Goal: Task Accomplishment & Management: Use online tool/utility

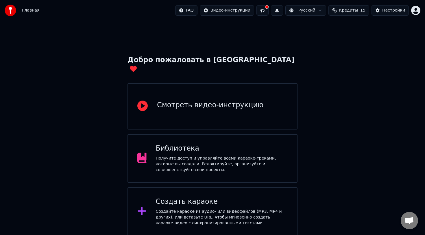
click at [230, 197] on div "Создать караоке" at bounding box center [222, 201] width 132 height 9
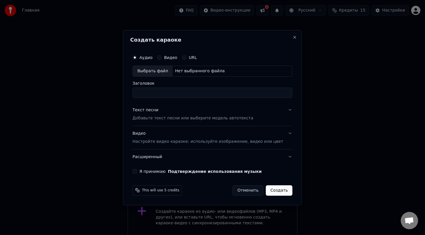
click at [163, 72] on div "Выбрать файл" at bounding box center [153, 71] width 40 height 10
type input "**********"
click at [182, 119] on p "Добавьте текст песни или выберите модель автотекста" at bounding box center [192, 118] width 121 height 6
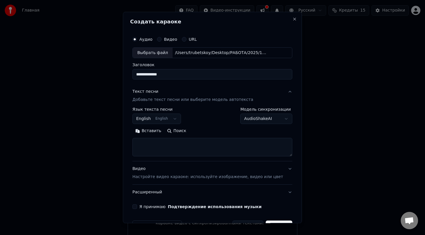
click at [179, 121] on body "**********" at bounding box center [212, 118] width 425 height 236
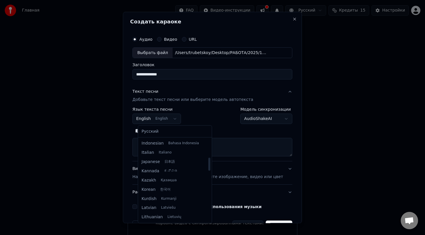
scroll to position [47, 0]
select select "**"
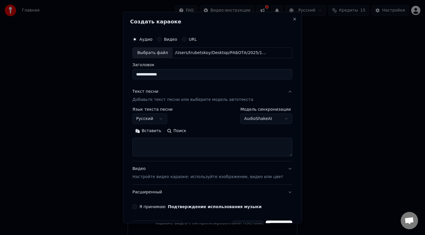
click at [158, 154] on textarea at bounding box center [212, 147] width 160 height 19
paste textarea "**********"
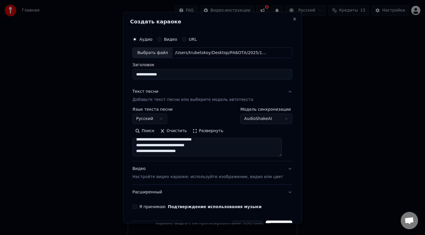
scroll to position [264, 0]
type textarea "**********"
click at [268, 178] on p "Настройте видео караоке: используйте изображение, видео или цвет" at bounding box center [207, 177] width 151 height 6
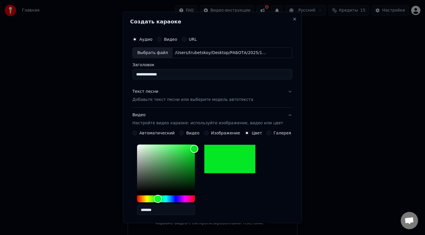
click at [285, 114] on button "Видео Настройте видео караоке: используйте изображение, видео или цвет" at bounding box center [212, 119] width 160 height 23
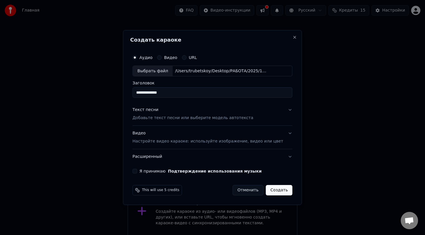
click at [275, 191] on button "Создать" at bounding box center [279, 190] width 27 height 10
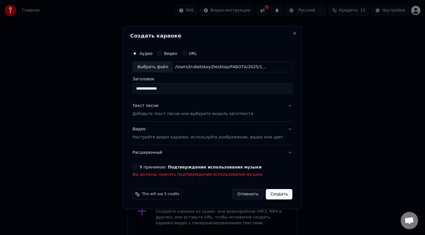
click at [137, 168] on button "Я принимаю Подтверждение использования музыки" at bounding box center [134, 167] width 5 height 5
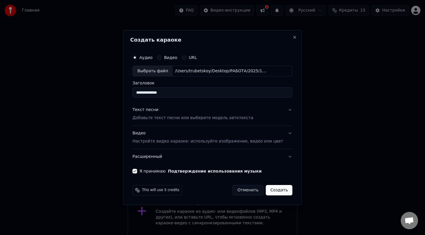
click at [271, 189] on button "Создать" at bounding box center [279, 190] width 27 height 10
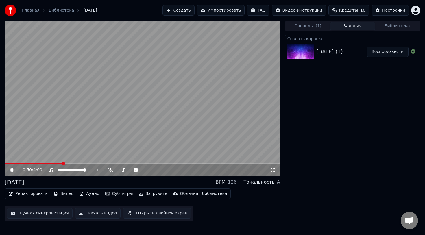
click at [7, 163] on span at bounding box center [34, 163] width 58 height 1
click at [146, 171] on span at bounding box center [143, 169] width 3 height 3
click at [12, 172] on icon at bounding box center [16, 170] width 14 height 5
click at [19, 193] on button "Редактировать" at bounding box center [28, 194] width 44 height 8
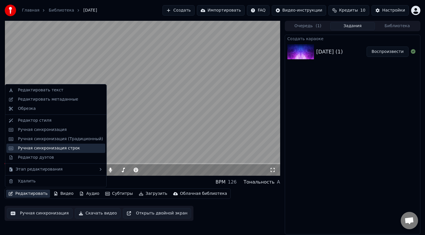
click at [40, 148] on div "Ручная синхронизация строк" at bounding box center [49, 148] width 62 height 6
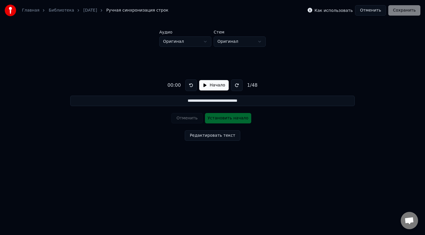
click at [373, 9] on button "Отменить" at bounding box center [370, 10] width 31 height 10
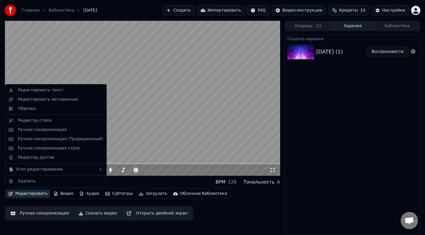
click at [34, 195] on button "Редактировать" at bounding box center [28, 194] width 44 height 8
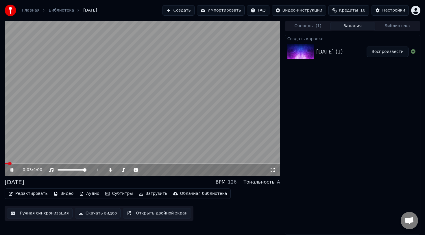
click at [40, 213] on button "Ручная синхронизация" at bounding box center [40, 213] width 66 height 10
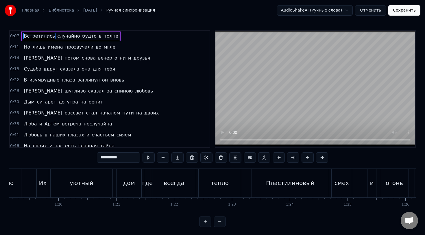
scroll to position [0, 4578]
click at [225, 182] on div "тепло" at bounding box center [219, 183] width 18 height 9
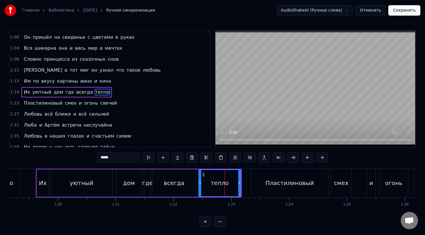
scroll to position [134, 0]
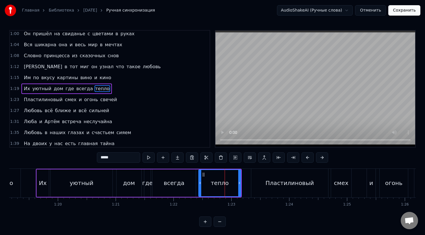
click at [185, 184] on div "всегда" at bounding box center [173, 182] width 43 height 27
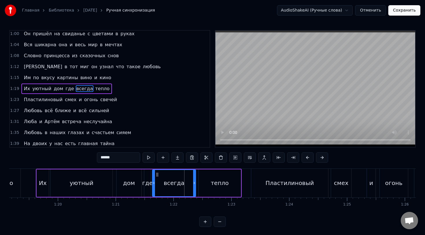
click at [218, 180] on div "тепло" at bounding box center [220, 183] width 18 height 9
type input "*****"
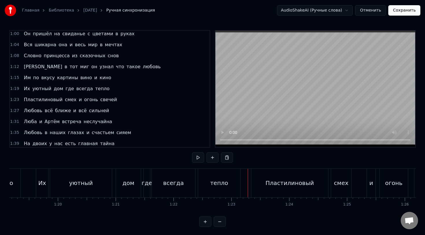
click at [229, 182] on div "тепло" at bounding box center [219, 183] width 42 height 29
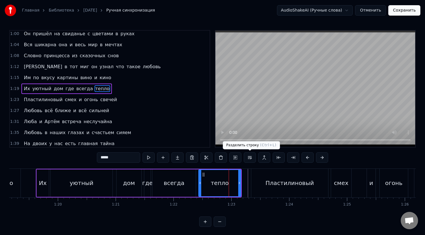
click at [247, 157] on button at bounding box center [250, 157] width 12 height 10
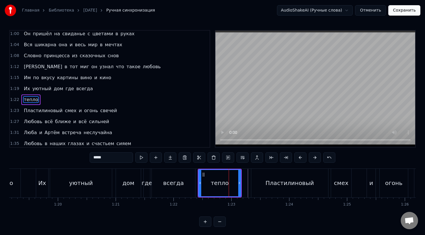
scroll to position [145, 0]
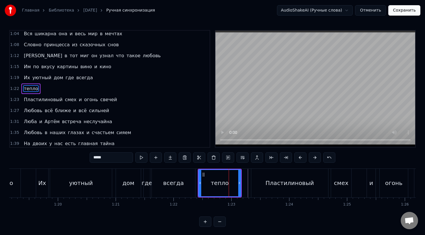
click at [190, 167] on div "0:07 Встретились случайно будто в толпе 0:11 Но лишь имена прозвучали во мгле 0…" at bounding box center [212, 128] width 407 height 197
click at [189, 174] on div "всегда" at bounding box center [173, 183] width 43 height 29
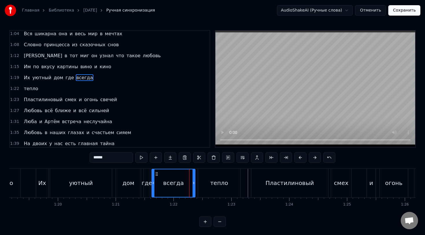
scroll to position [134, 0]
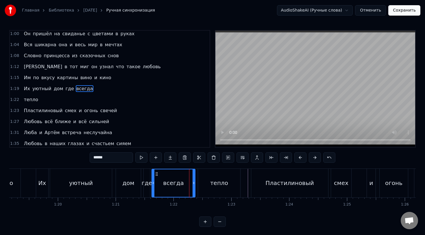
click at [217, 175] on div "тепло" at bounding box center [219, 183] width 42 height 29
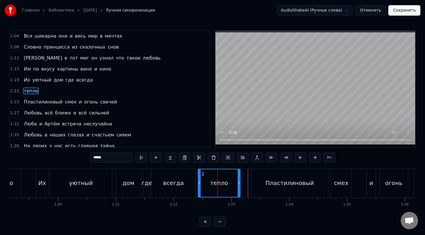
scroll to position [145, 0]
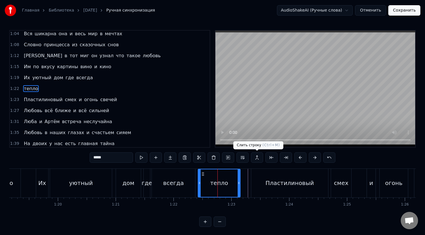
click at [259, 157] on button at bounding box center [257, 157] width 12 height 10
click at [267, 178] on div "Пластилиновый" at bounding box center [289, 183] width 77 height 29
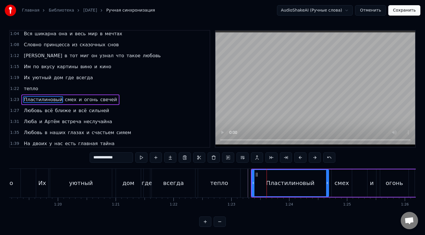
scroll to position [156, 0]
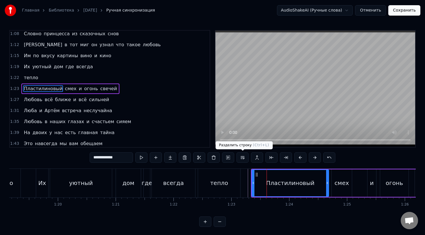
click at [242, 158] on button at bounding box center [243, 157] width 12 height 10
click at [235, 167] on div "0:07 Встретились случайно будто в толпе 0:11 Но лишь имена прозвучали во мгле 0…" at bounding box center [212, 128] width 407 height 197
click at [231, 174] on div "тепло" at bounding box center [219, 183] width 42 height 29
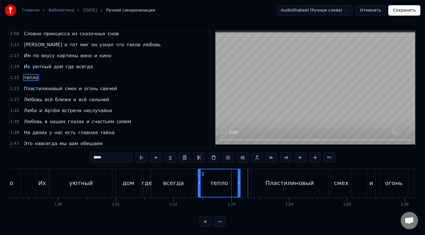
scroll to position [145, 0]
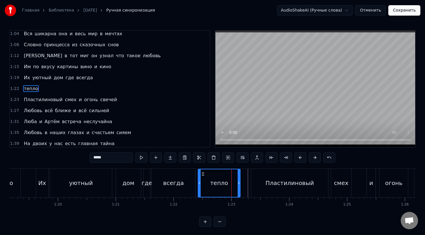
click at [202, 174] on icon at bounding box center [203, 174] width 5 height 5
click at [184, 174] on div "всегда" at bounding box center [173, 183] width 43 height 29
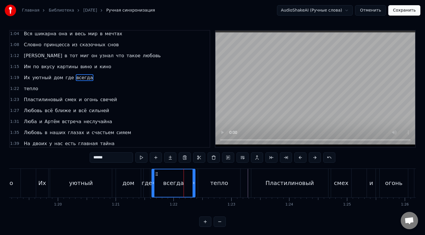
scroll to position [134, 0]
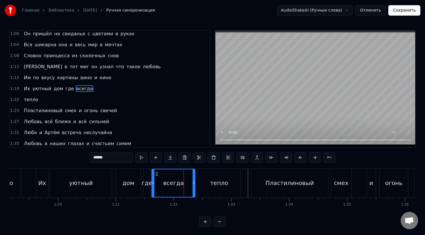
click at [204, 174] on div "тепло" at bounding box center [219, 183] width 42 height 29
type input "*****"
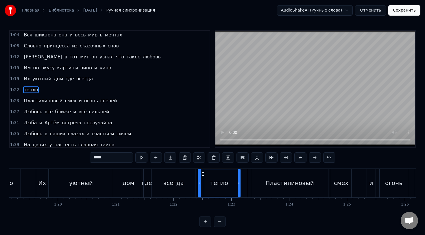
scroll to position [145, 0]
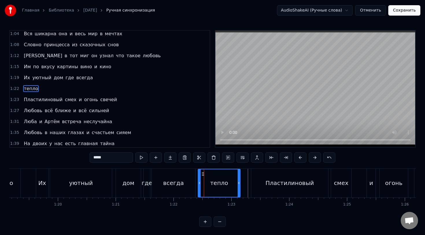
click at [243, 157] on button at bounding box center [243, 157] width 12 height 10
click at [255, 157] on button at bounding box center [257, 157] width 12 height 10
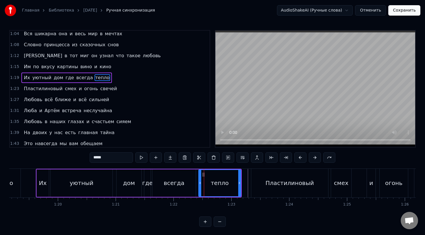
click at [232, 184] on div "тепло" at bounding box center [220, 183] width 42 height 26
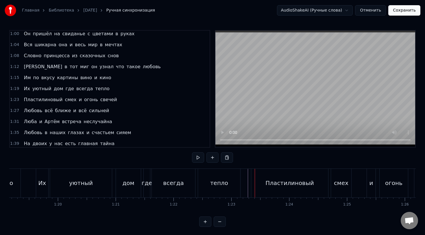
drag, startPoint x: 251, startPoint y: 182, endPoint x: 259, endPoint y: 182, distance: 7.8
click at [259, 182] on div "Пластилиновый" at bounding box center [289, 183] width 77 height 29
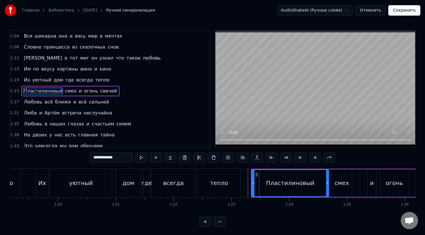
scroll to position [145, 0]
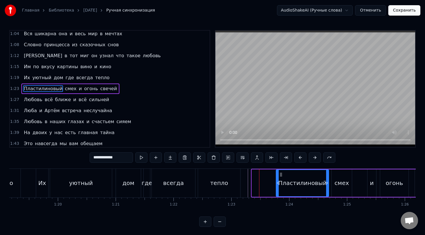
drag, startPoint x: 252, startPoint y: 182, endPoint x: 277, endPoint y: 181, distance: 24.3
click at [277, 181] on icon at bounding box center [277, 183] width 2 height 5
drag, startPoint x: 277, startPoint y: 181, endPoint x: 253, endPoint y: 183, distance: 23.6
click at [253, 183] on icon at bounding box center [254, 183] width 2 height 5
drag, startPoint x: 253, startPoint y: 183, endPoint x: 257, endPoint y: 183, distance: 3.5
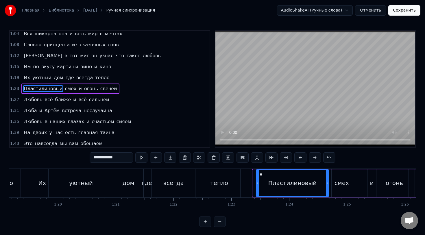
click at [257, 183] on icon at bounding box center [257, 183] width 2 height 5
click at [228, 175] on div "тепло" at bounding box center [219, 183] width 42 height 29
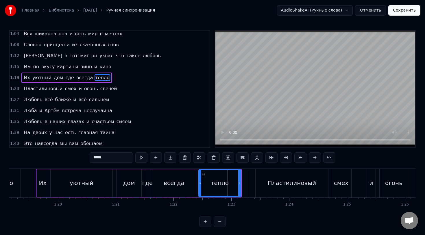
scroll to position [134, 0]
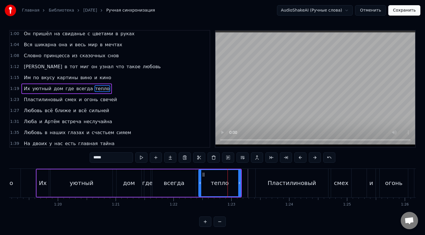
click at [265, 175] on div "Пластилиновый" at bounding box center [292, 183] width 73 height 29
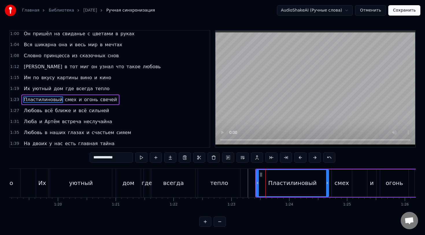
scroll to position [145, 0]
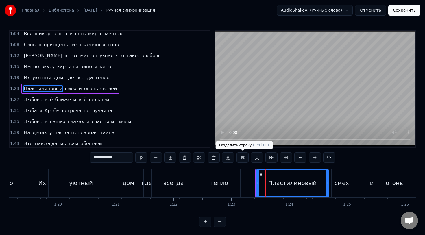
click at [246, 159] on button at bounding box center [243, 157] width 12 height 10
click at [267, 174] on div "Пластилиновый" at bounding box center [292, 183] width 72 height 26
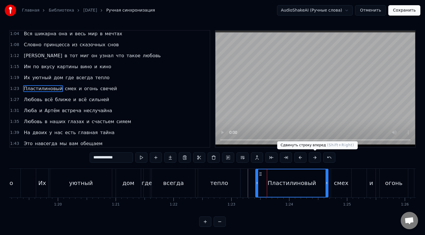
click at [314, 156] on button at bounding box center [315, 157] width 12 height 10
click at [233, 179] on div "тепло" at bounding box center [219, 183] width 42 height 29
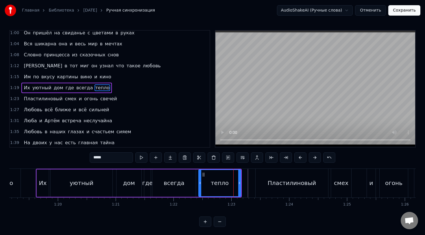
scroll to position [134, 0]
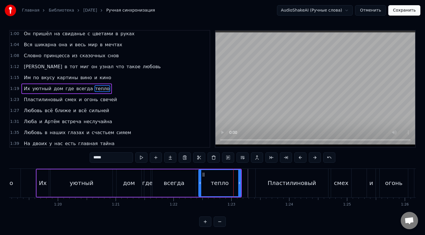
click at [69, 77] on span "картины" at bounding box center [68, 77] width 22 height 7
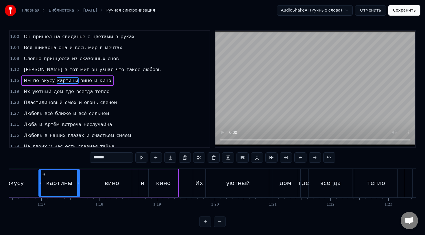
scroll to position [0, 4420]
click at [198, 179] on div "Их" at bounding box center [200, 183] width 8 height 9
type input "**"
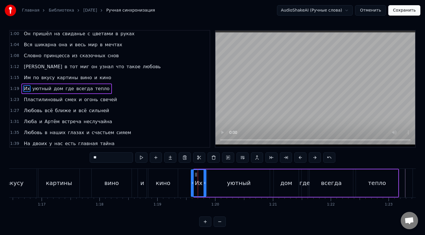
click at [193, 180] on div at bounding box center [192, 183] width 2 height 26
click at [193, 179] on div at bounding box center [193, 183] width 0 height 29
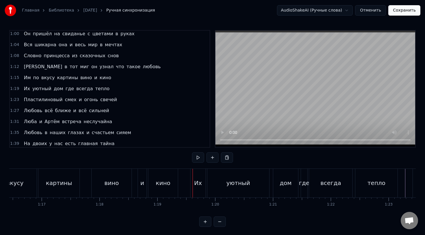
scroll to position [1, 0]
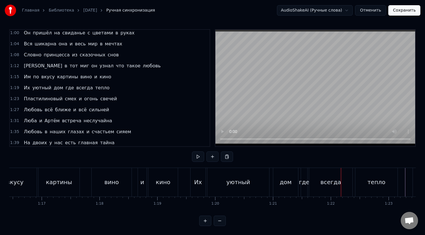
click at [193, 179] on div "Их" at bounding box center [198, 182] width 15 height 29
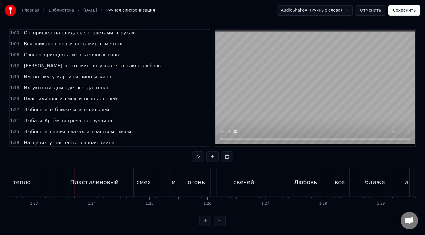
scroll to position [0, 4781]
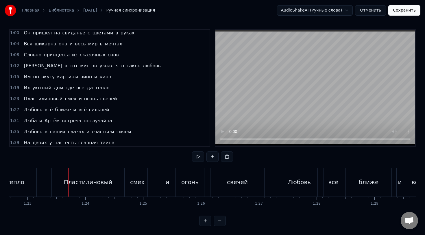
click at [82, 183] on div "Пластилиновый" at bounding box center [88, 182] width 48 height 9
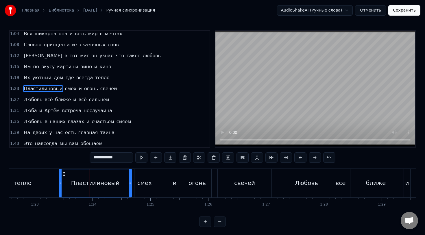
scroll to position [0, 4771]
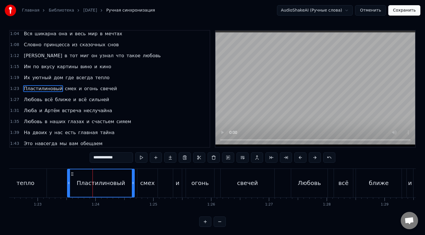
drag, startPoint x: 62, startPoint y: 183, endPoint x: 68, endPoint y: 183, distance: 5.5
click at [68, 183] on icon at bounding box center [69, 183] width 2 height 5
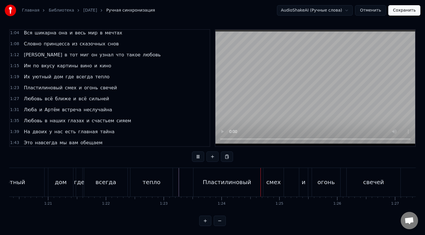
scroll to position [0, 4609]
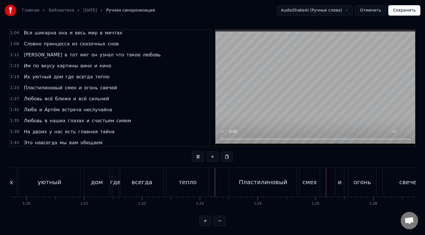
click at [86, 176] on div "дом" at bounding box center [96, 182] width 25 height 29
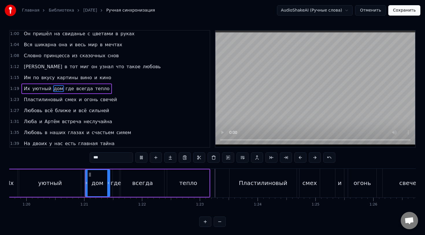
scroll to position [1, 0]
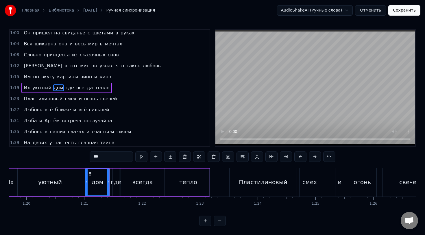
click at [83, 176] on div "Их уютный дом где всегда тепло" at bounding box center [105, 182] width 209 height 29
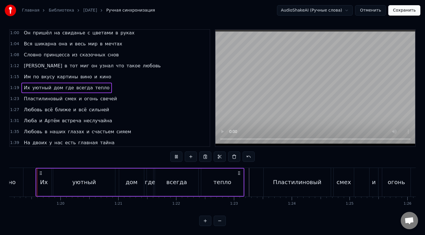
scroll to position [0, 4572]
click at [83, 176] on div "уютный" at bounding box center [87, 182] width 62 height 27
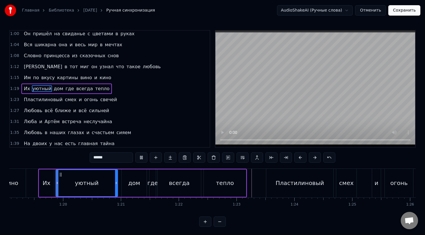
scroll to position [1, 0]
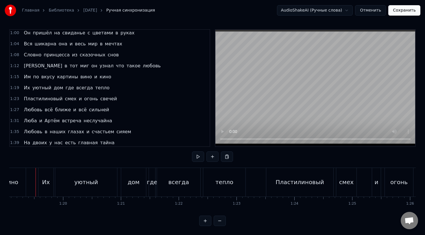
scroll to position [0, 4570]
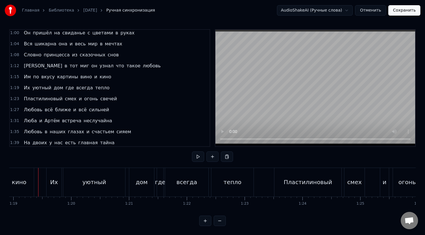
click at [141, 180] on div "дом" at bounding box center [142, 182] width 12 height 9
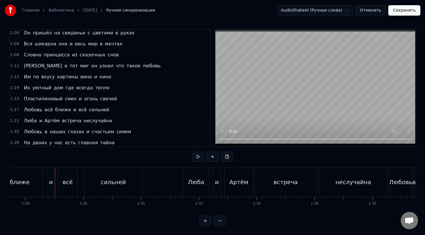
scroll to position [0, 5144]
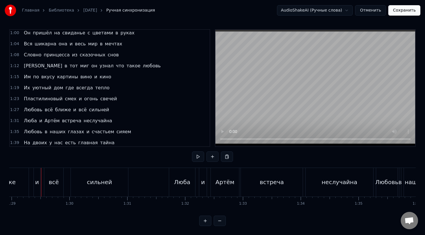
click at [80, 67] on span "миг" at bounding box center [85, 65] width 10 height 7
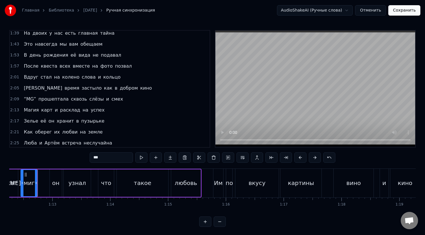
scroll to position [0, 4177]
click at [15, 66] on span "1:57" at bounding box center [14, 66] width 9 height 6
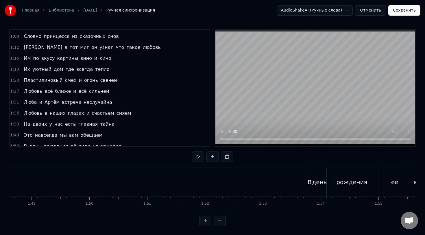
scroll to position [150, 0]
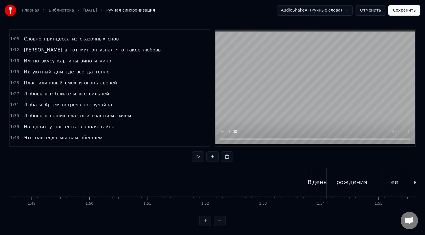
click at [117, 51] on div "И в тот миг он узнал что такое любовь" at bounding box center [92, 50] width 142 height 10
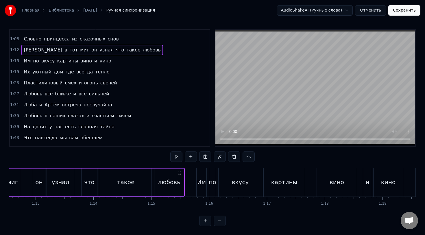
scroll to position [0, 4135]
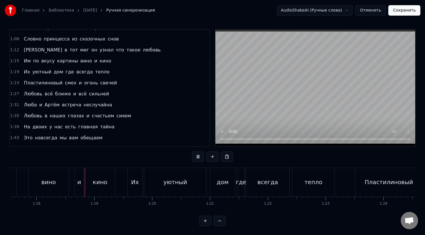
scroll to position [0, 4493]
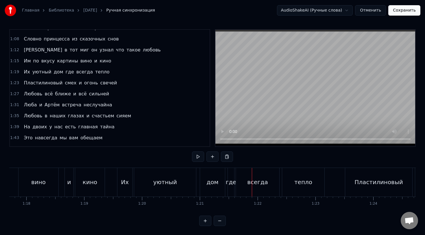
click at [205, 178] on div "дом" at bounding box center [212, 182] width 25 height 29
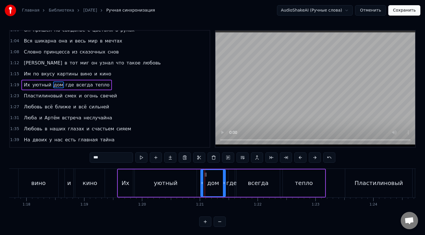
scroll to position [134, 0]
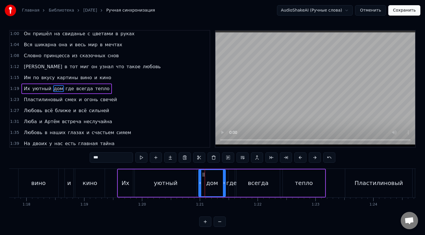
click at [199, 183] on icon at bounding box center [200, 183] width 2 height 5
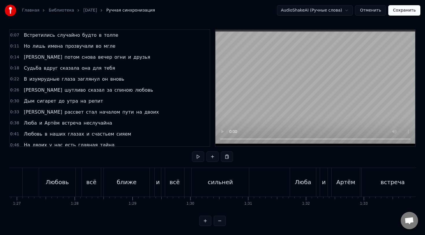
scroll to position [0, 0]
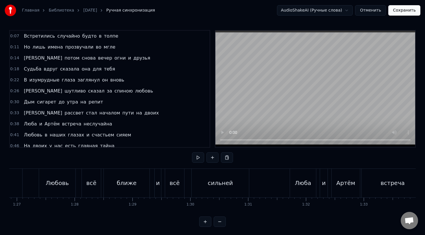
click at [20, 124] on div "0:38 [PERSON_NAME] и [PERSON_NAME] встреча неслучайна" at bounding box center [110, 124] width 200 height 11
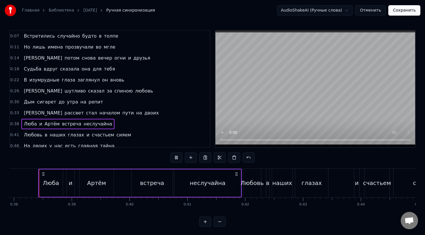
scroll to position [110, 0]
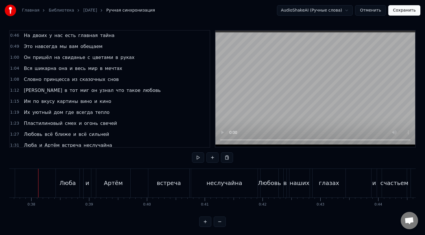
scroll to position [1, 0]
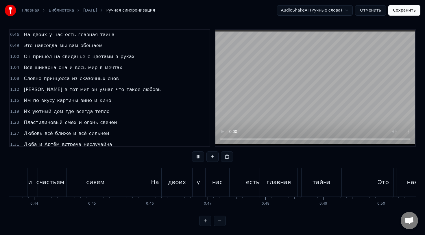
scroll to position [0, 2523]
click at [250, 180] on div "есть" at bounding box center [250, 182] width 14 height 9
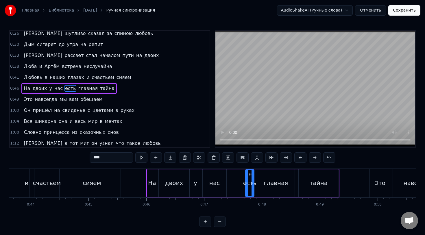
scroll to position [57, 0]
click at [241, 159] on button at bounding box center [243, 157] width 12 height 10
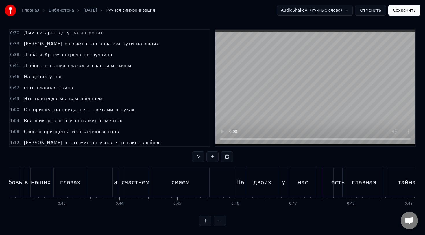
scroll to position [0, 2424]
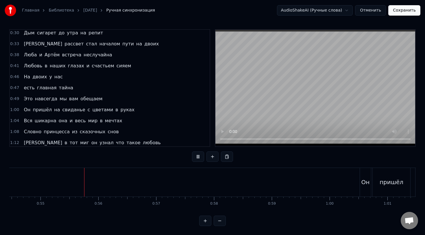
scroll to position [0, 3149]
click at [219, 220] on button at bounding box center [220, 221] width 12 height 10
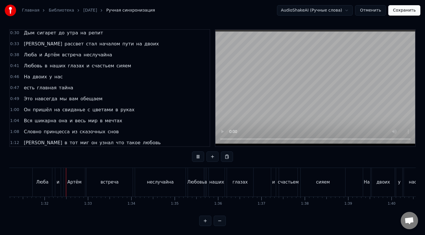
scroll to position [0, 3956]
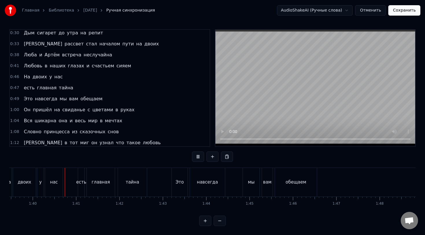
click at [214, 216] on button at bounding box center [220, 221] width 12 height 10
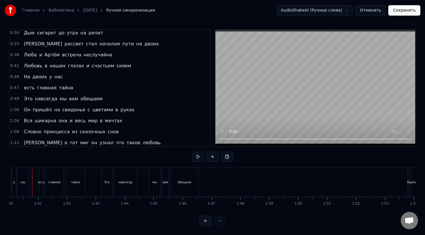
scroll to position [0, 2885]
click at [47, 184] on div "есть" at bounding box center [48, 182] width 4 height 29
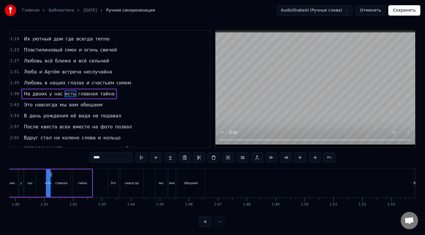
scroll to position [200, 0]
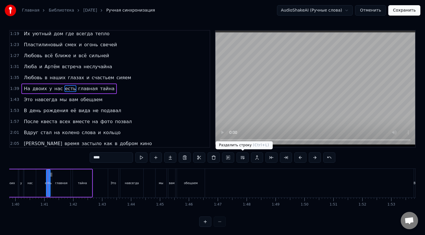
click at [241, 159] on button at bounding box center [243, 157] width 12 height 10
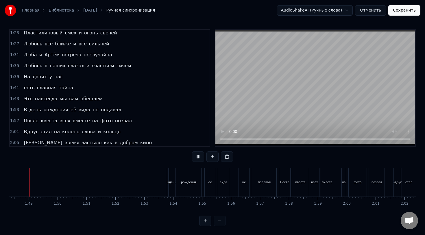
scroll to position [0, 3116]
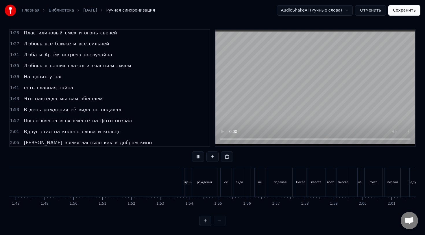
click at [164, 177] on div at bounding box center [363, 182] width 6940 height 29
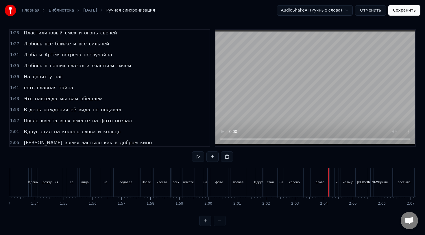
scroll to position [0, 3125]
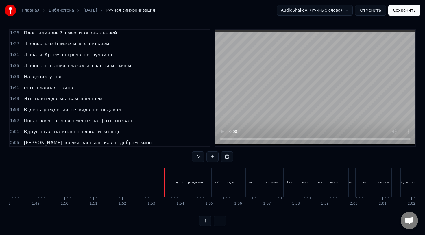
click at [39, 107] on div "В день рождения её вида не подавал" at bounding box center [72, 110] width 102 height 10
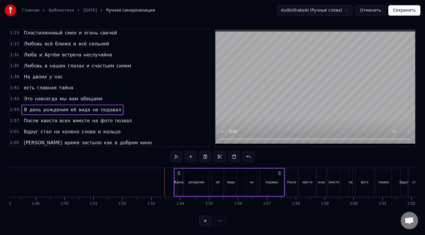
click at [232, 182] on div "вида" at bounding box center [230, 182] width 7 height 4
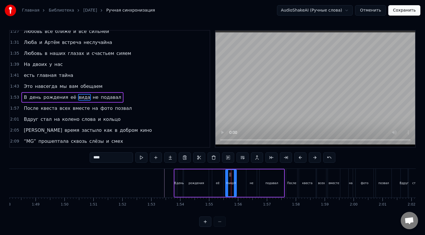
scroll to position [233, 0]
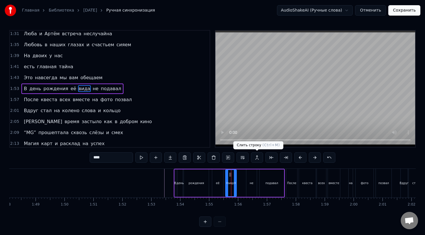
click at [256, 158] on button at bounding box center [257, 157] width 12 height 10
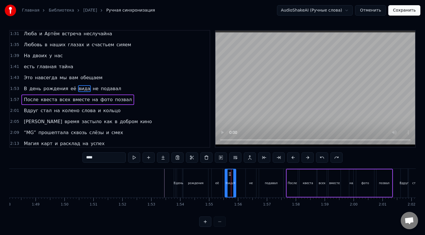
click at [218, 173] on div "её" at bounding box center [217, 183] width 11 height 29
type input "**"
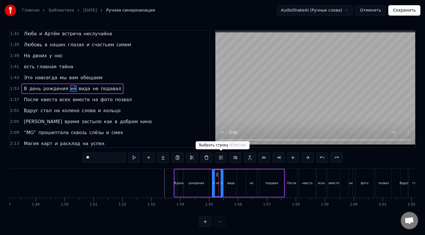
click at [219, 158] on button at bounding box center [221, 157] width 12 height 10
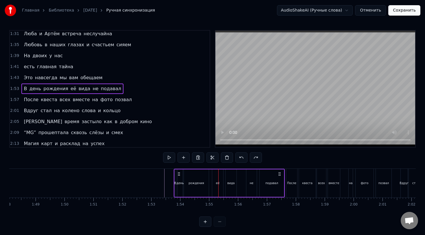
click at [206, 221] on button at bounding box center [205, 222] width 12 height 10
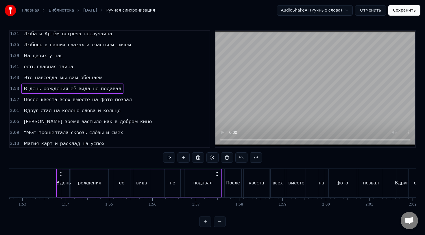
scroll to position [0, 4906]
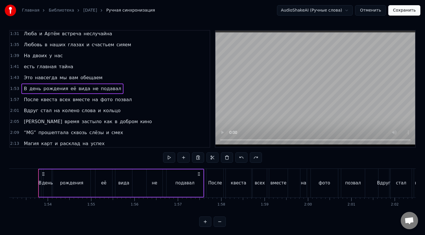
click at [206, 221] on button at bounding box center [205, 222] width 12 height 10
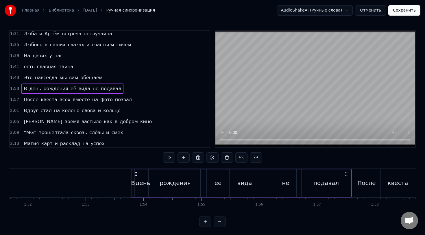
scroll to position [0, 6551]
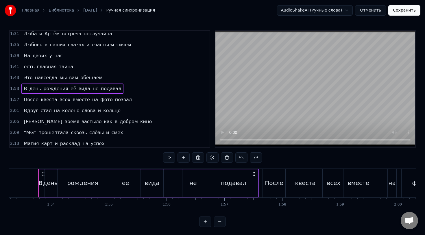
click at [154, 186] on div "вида" at bounding box center [152, 183] width 15 height 9
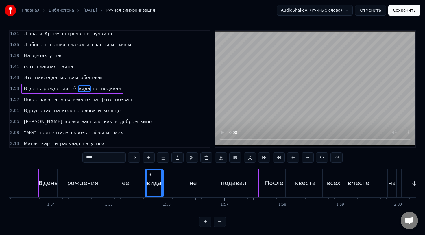
drag, startPoint x: 142, startPoint y: 183, endPoint x: 146, endPoint y: 184, distance: 4.1
click at [146, 184] on icon at bounding box center [146, 183] width 2 height 5
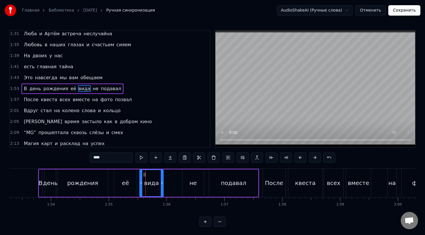
drag, startPoint x: 146, startPoint y: 184, endPoint x: 141, endPoint y: 184, distance: 5.2
click at [141, 184] on icon at bounding box center [141, 183] width 2 height 5
click at [137, 181] on div "В день рождения её вида не подавал" at bounding box center [148, 183] width 221 height 29
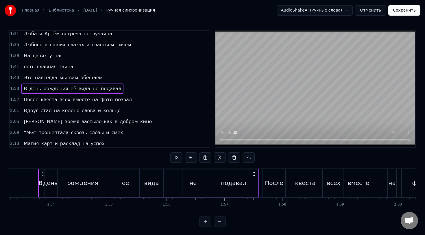
click at [135, 180] on div "её" at bounding box center [125, 182] width 23 height 27
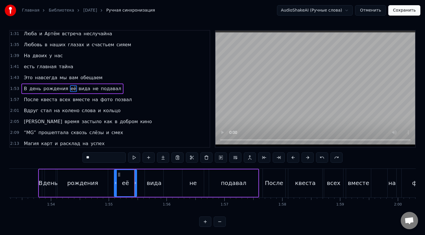
click at [150, 176] on div "вида" at bounding box center [154, 182] width 19 height 27
type input "****"
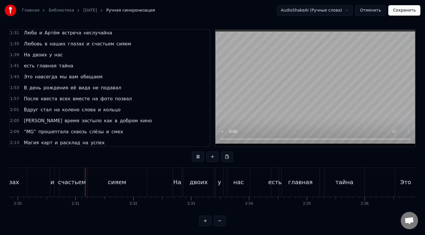
scroll to position [0, 8669]
click at [274, 186] on div "есть" at bounding box center [272, 182] width 8 height 29
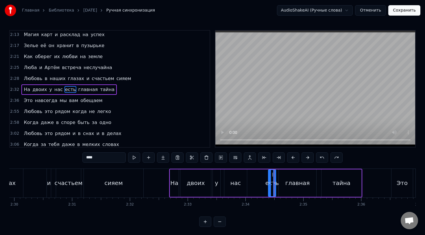
scroll to position [343, 0]
click at [237, 157] on button at bounding box center [235, 157] width 12 height 10
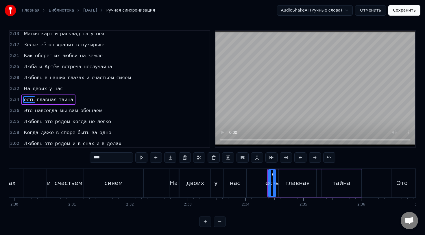
scroll to position [354, 0]
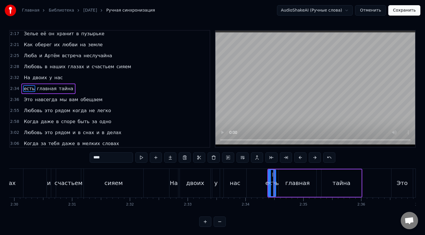
click at [221, 189] on div "На двоих у нас" at bounding box center [208, 183] width 79 height 29
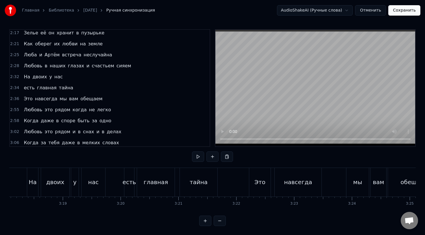
scroll to position [0, 11446]
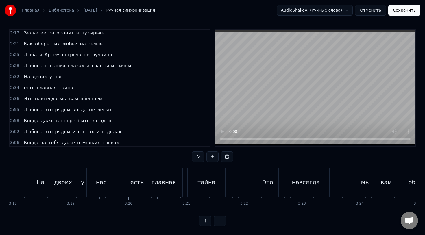
click at [96, 192] on div "нас" at bounding box center [101, 182] width 24 height 29
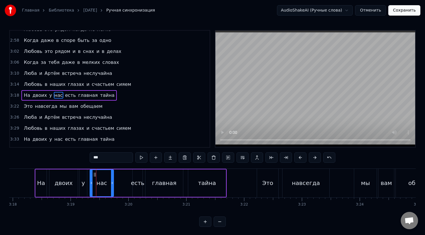
scroll to position [442, 0]
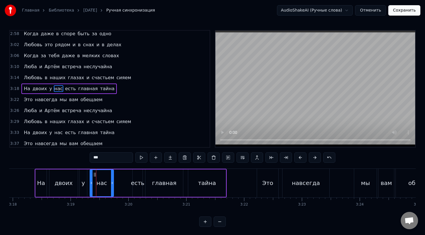
click at [88, 181] on div "На двоих у нас есть главная тайна" at bounding box center [131, 183] width 192 height 29
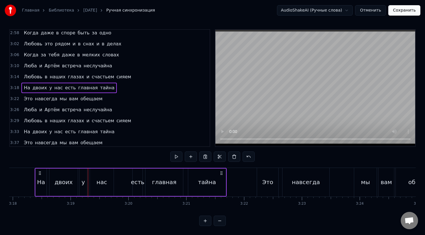
scroll to position [0, 11443]
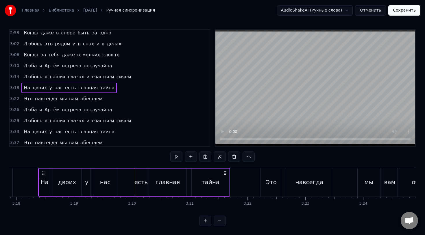
click at [140, 178] on div "есть" at bounding box center [141, 182] width 14 height 9
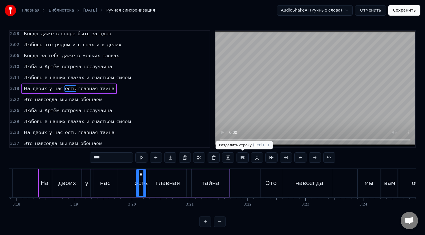
click at [243, 158] on button at bounding box center [243, 157] width 12 height 10
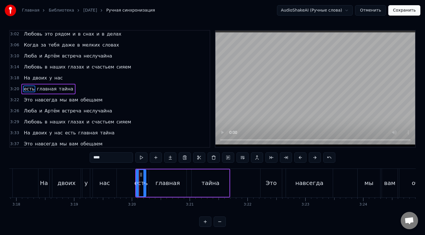
scroll to position [453, 0]
click at [237, 152] on button at bounding box center [243, 157] width 12 height 10
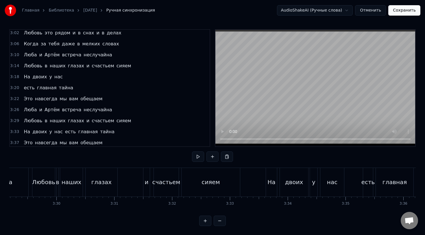
scroll to position [0, 12108]
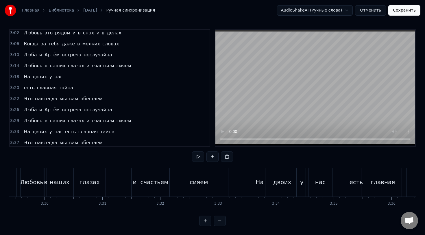
click at [356, 182] on div "есть" at bounding box center [357, 182] width 14 height 9
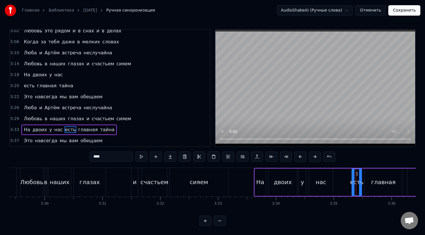
click at [240, 157] on button at bounding box center [243, 157] width 12 height 10
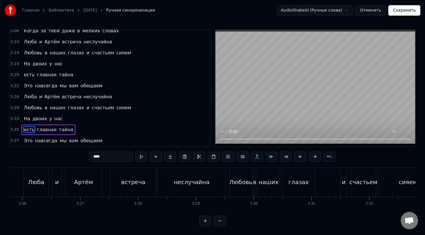
scroll to position [0, 11886]
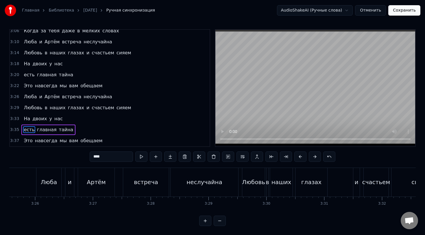
click at [117, 179] on div "[PERSON_NAME] и [PERSON_NAME] встреча неслучайна" at bounding box center [138, 182] width 204 height 29
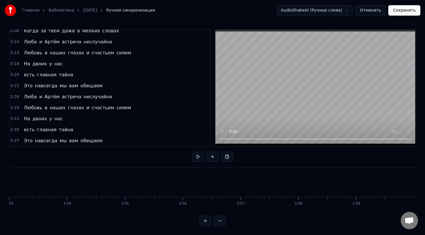
scroll to position [0, 13474]
click at [403, 12] on button "Сохранить" at bounding box center [404, 10] width 32 height 10
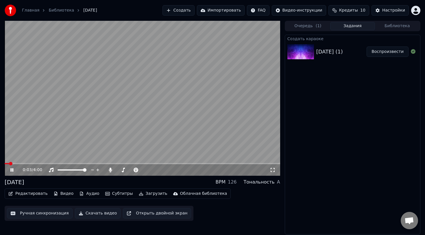
click at [12, 171] on icon at bounding box center [16, 170] width 14 height 5
click at [101, 215] on button "Скачать видео" at bounding box center [98, 213] width 46 height 10
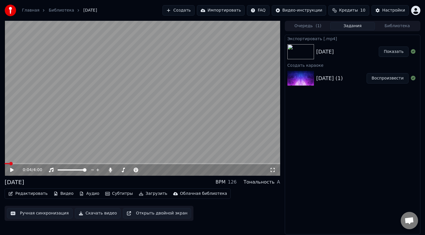
click at [389, 51] on button "Показать" at bounding box center [394, 52] width 30 height 10
